Goal: Find specific page/section: Find specific page/section

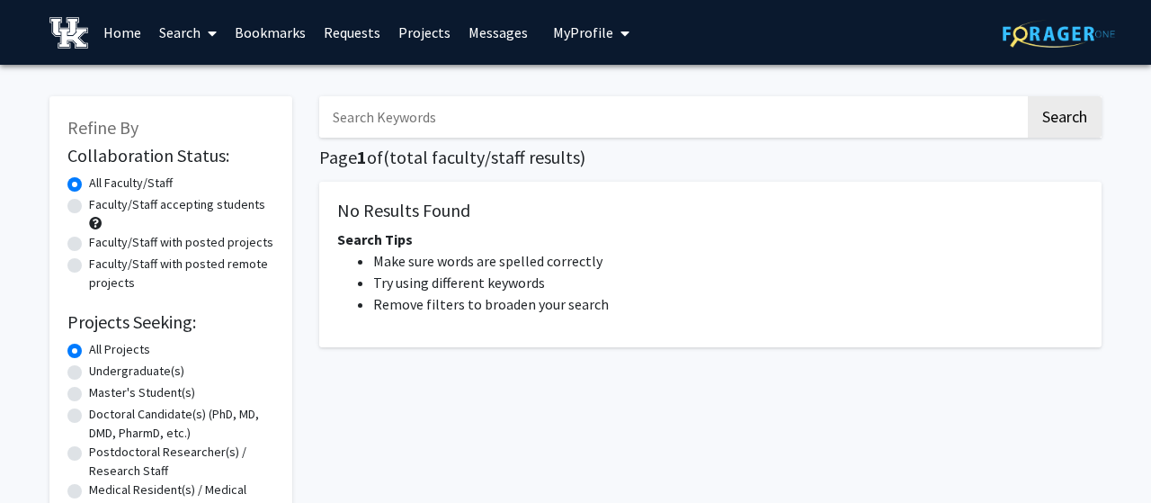
click at [588, 127] on input "Search Keywords" at bounding box center [672, 116] width 706 height 41
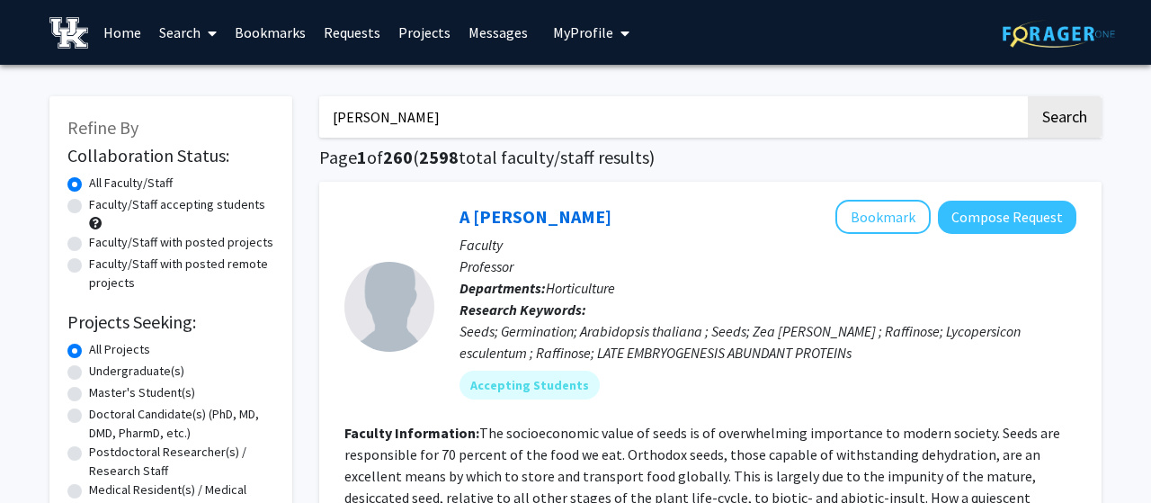
type input "[PERSON_NAME]"
click at [1027, 96] on button "Search" at bounding box center [1064, 116] width 74 height 41
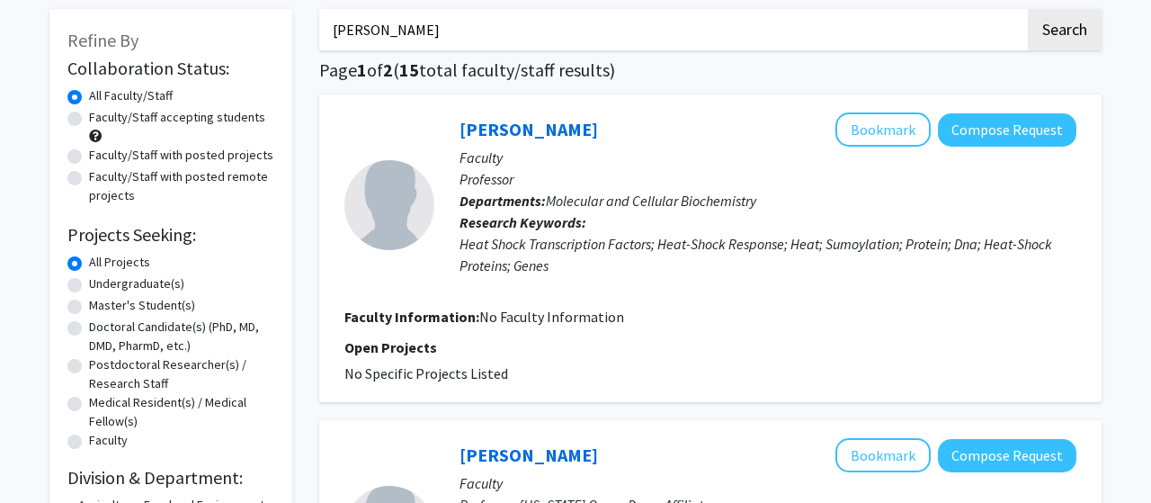
scroll to position [101, 0]
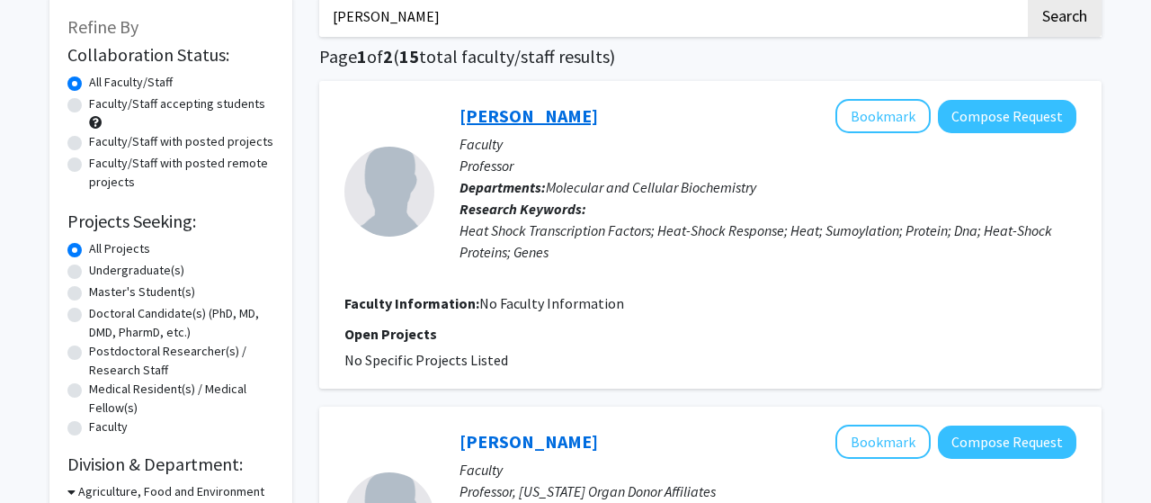
click at [493, 114] on link "[PERSON_NAME]" at bounding box center [528, 115] width 138 height 22
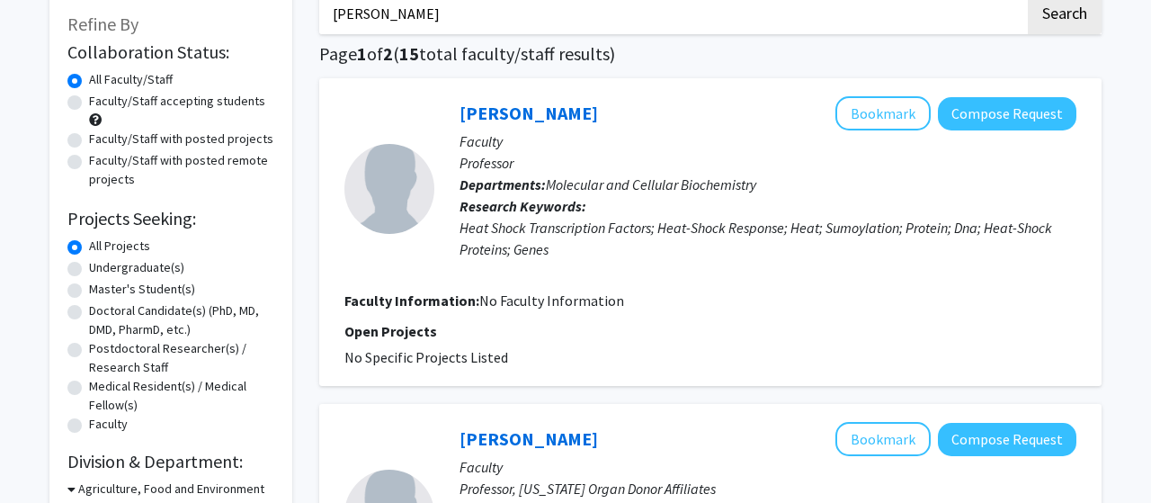
scroll to position [88, 0]
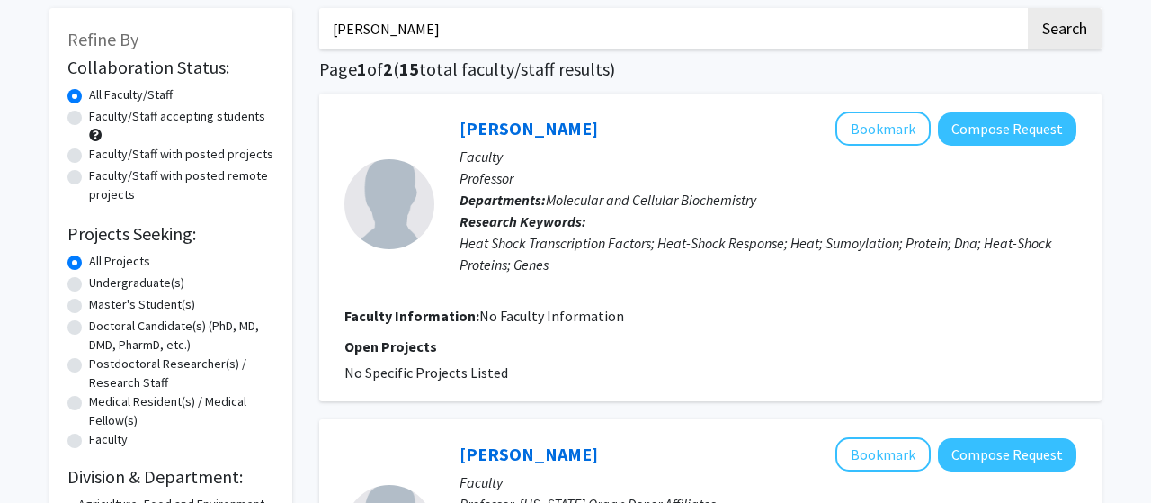
click at [501, 144] on div "[PERSON_NAME] Bookmark Compose Request" at bounding box center [767, 128] width 617 height 34
click at [513, 138] on link "[PERSON_NAME]" at bounding box center [528, 128] width 138 height 22
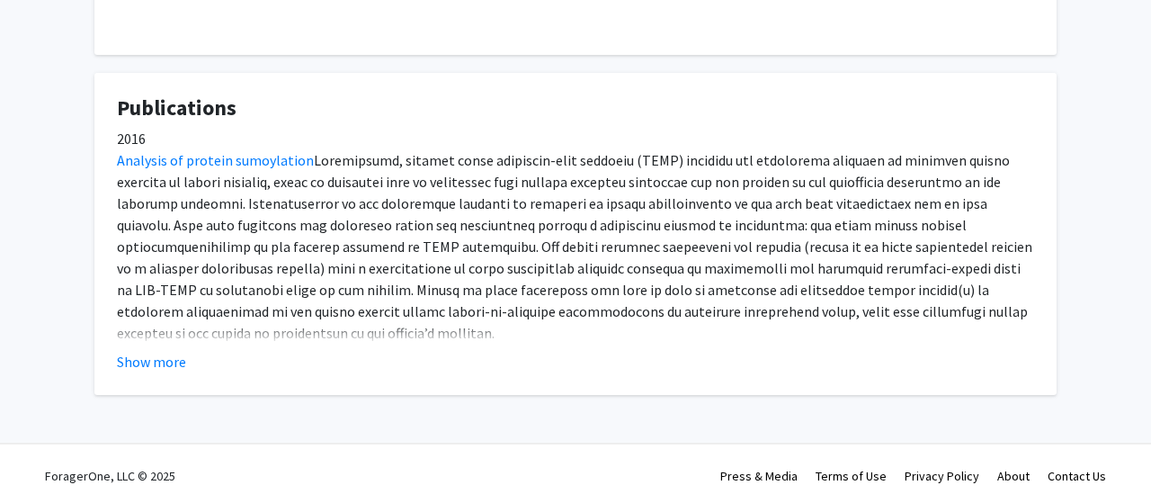
scroll to position [540, 0]
click at [119, 360] on button "Show more" at bounding box center [151, 361] width 69 height 22
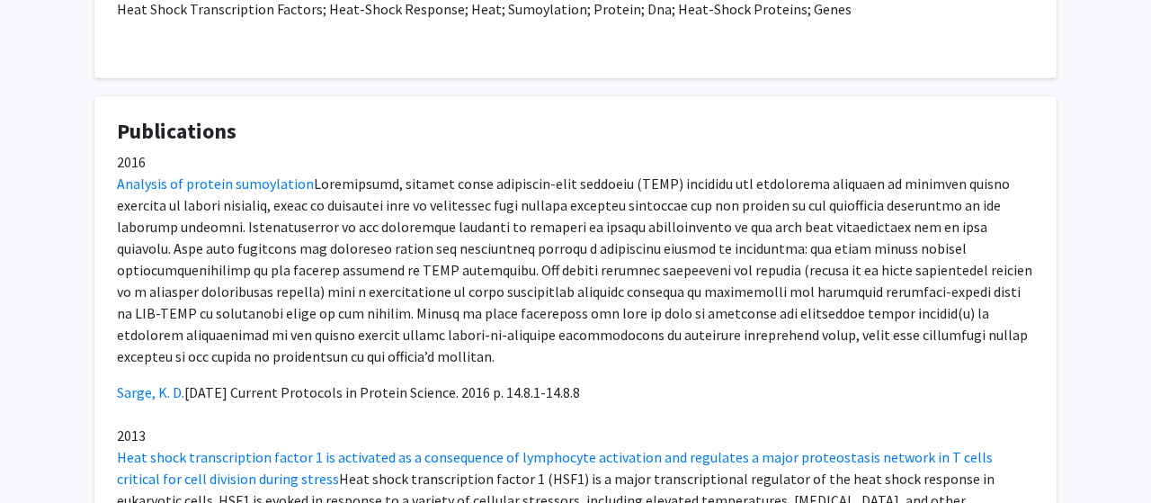
scroll to position [516, 0]
